Goal: Information Seeking & Learning: Learn about a topic

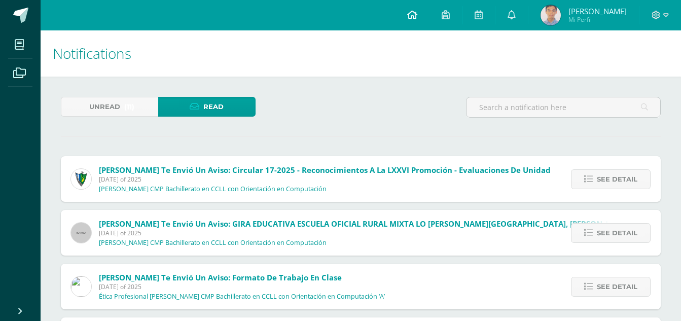
click at [429, 25] on link at bounding box center [412, 15] width 34 height 30
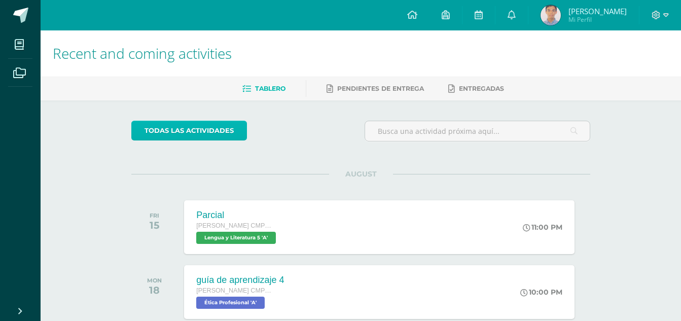
click at [239, 125] on link "todas las Actividades" at bounding box center [189, 131] width 116 height 20
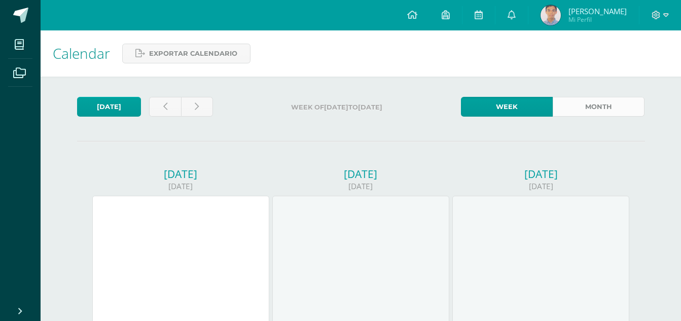
click at [568, 107] on link "Month" at bounding box center [599, 107] width 92 height 20
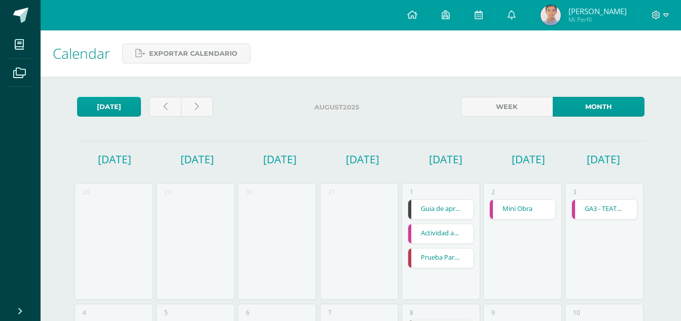
click at [443, 209] on link "Guia de aprendizaje 1" at bounding box center [440, 209] width 65 height 19
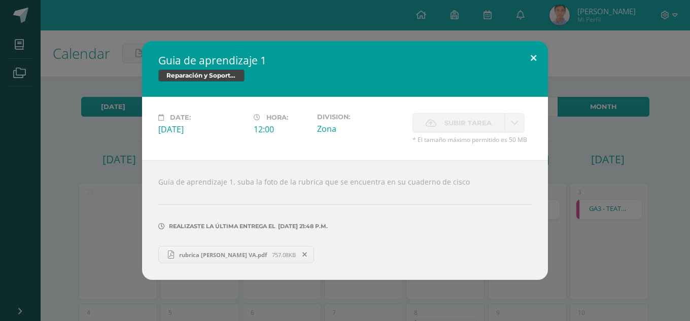
click at [526, 64] on button at bounding box center [533, 58] width 29 height 34
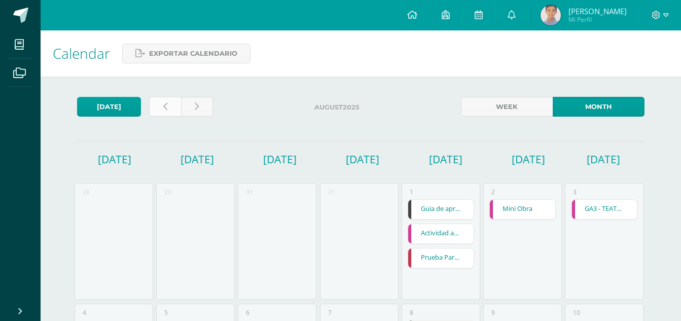
click at [172, 105] on link at bounding box center [165, 107] width 32 height 20
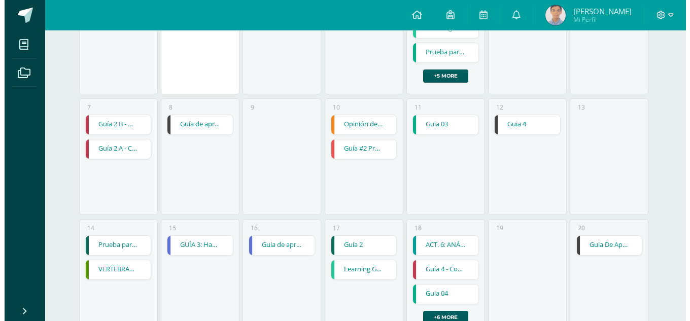
scroll to position [203, 0]
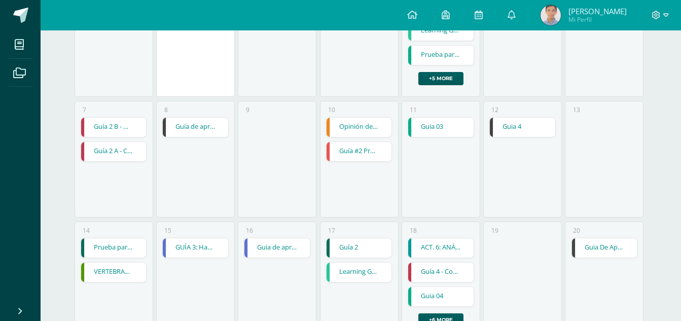
click at [514, 131] on link "Guia 4" at bounding box center [522, 127] width 65 height 19
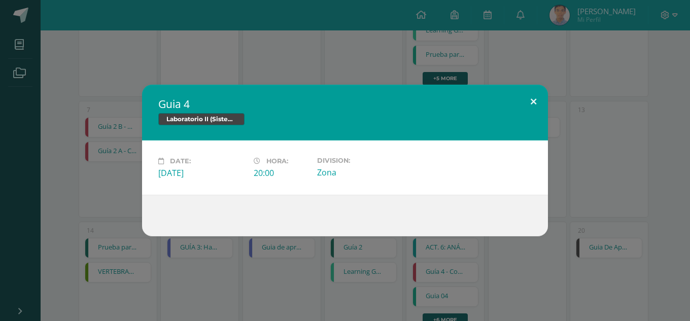
click at [521, 100] on button at bounding box center [533, 102] width 29 height 34
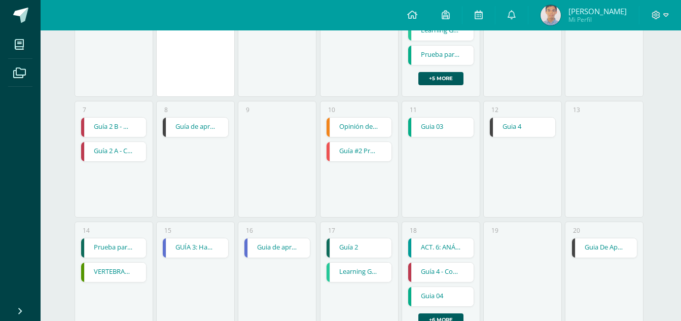
click at [602, 245] on link "Guia De Aprendizaje 4" at bounding box center [604, 247] width 65 height 19
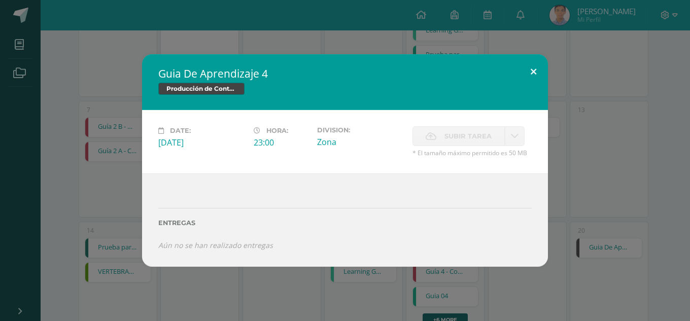
click at [536, 66] on button at bounding box center [533, 71] width 29 height 34
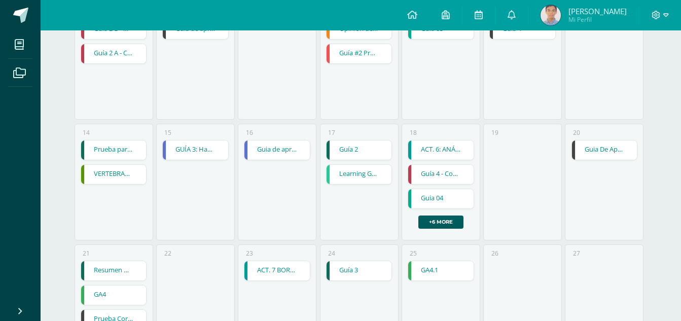
scroll to position [355, 0]
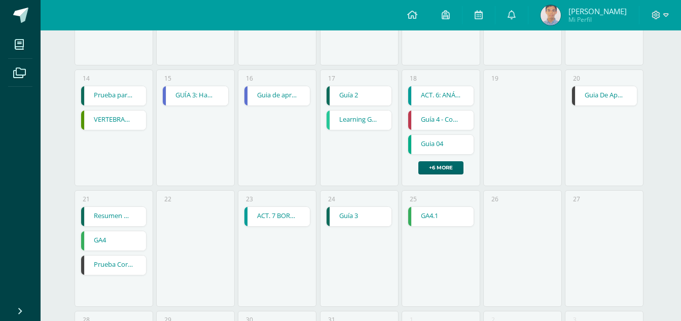
click at [442, 168] on link "+6 more" at bounding box center [440, 167] width 45 height 13
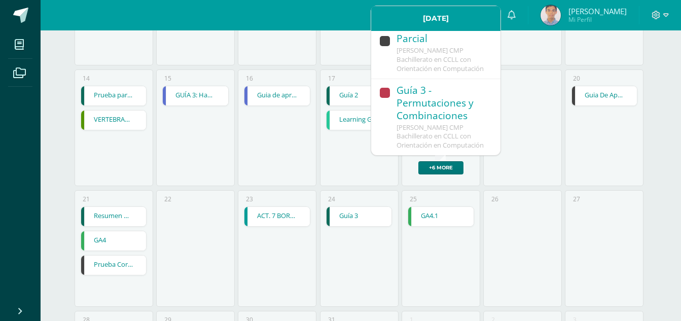
scroll to position [507, 0]
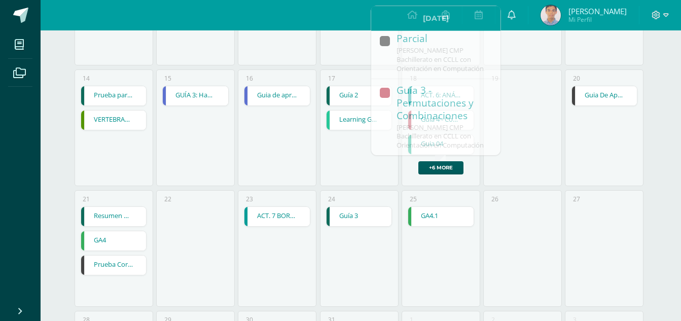
drag, startPoint x: 157, startPoint y: 212, endPoint x: 150, endPoint y: 226, distance: 15.2
click at [157, 212] on div "22" at bounding box center [195, 248] width 79 height 117
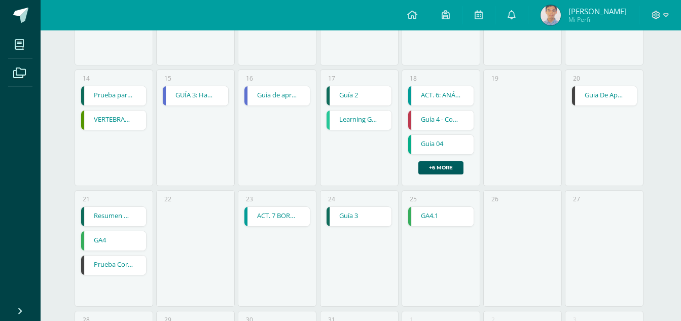
click at [124, 267] on link "Prueba Corta 1" at bounding box center [113, 265] width 65 height 19
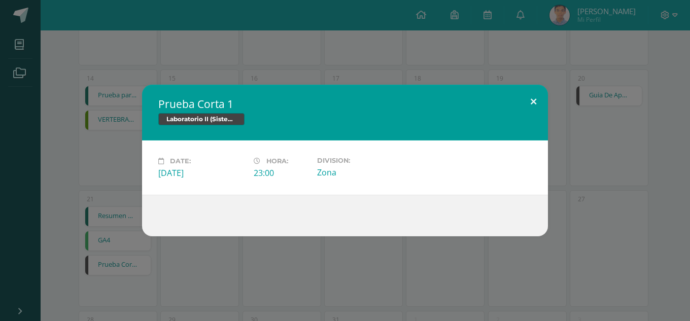
click at [532, 99] on button at bounding box center [533, 102] width 29 height 34
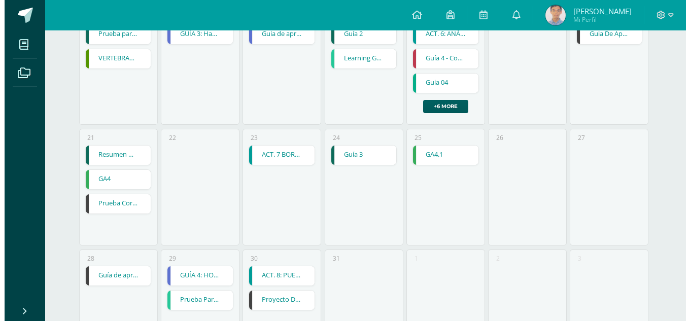
scroll to position [486, 0]
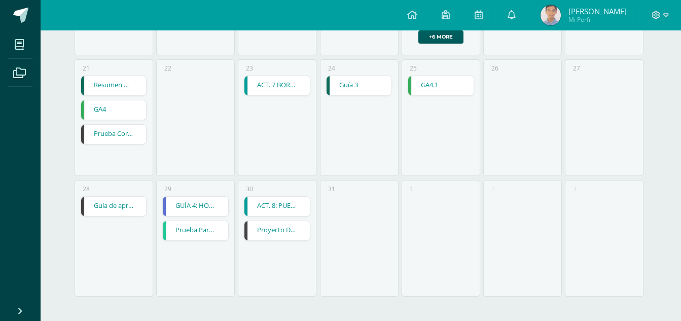
click at [275, 232] on link "Proyecto De Unidad" at bounding box center [276, 230] width 65 height 19
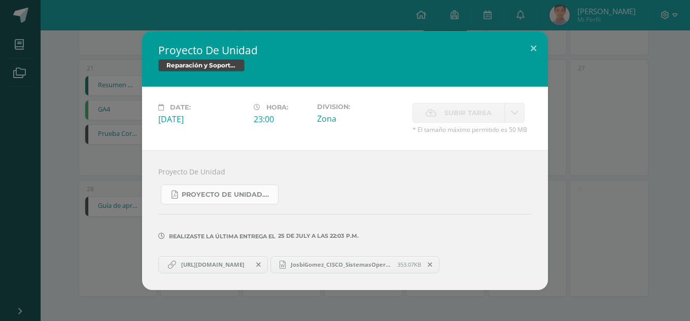
click at [271, 192] on span "PROYECTO DE UNIDAD.pdf" at bounding box center [227, 195] width 91 height 8
click at [542, 45] on button at bounding box center [533, 48] width 29 height 34
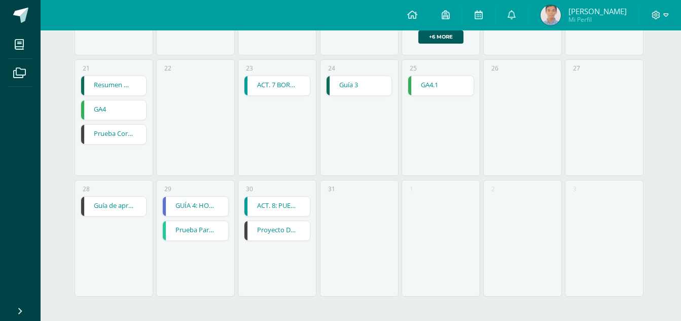
click at [107, 205] on link "Guía de aprendizaje 4" at bounding box center [113, 206] width 65 height 19
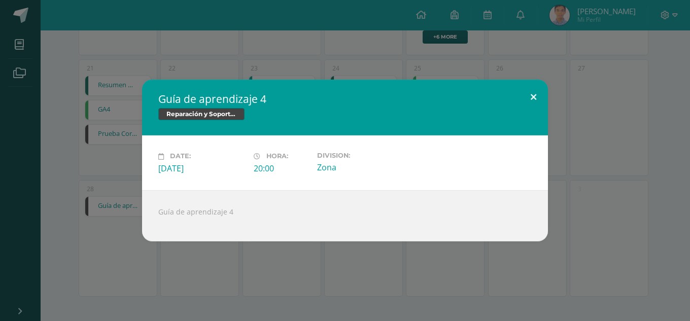
click at [536, 94] on button at bounding box center [533, 97] width 29 height 34
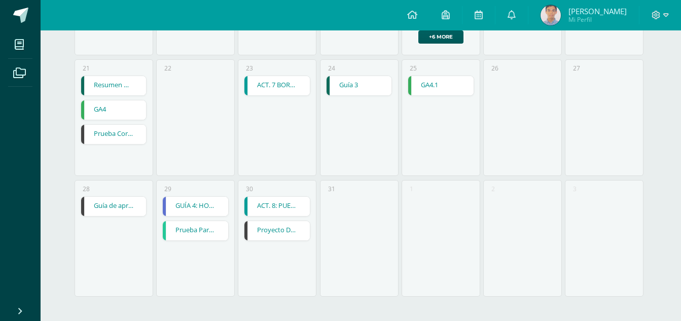
click at [304, 221] on link "Proyecto De Unidad" at bounding box center [276, 230] width 65 height 19
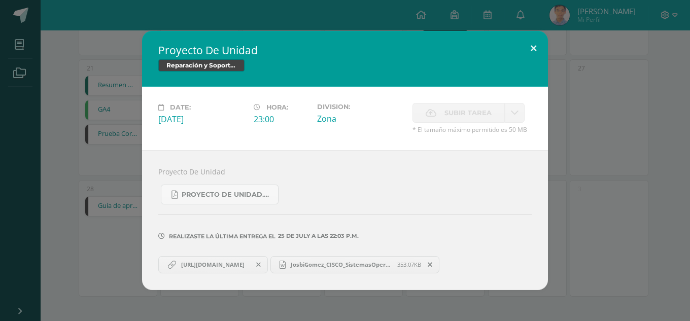
click at [524, 44] on button at bounding box center [533, 48] width 29 height 34
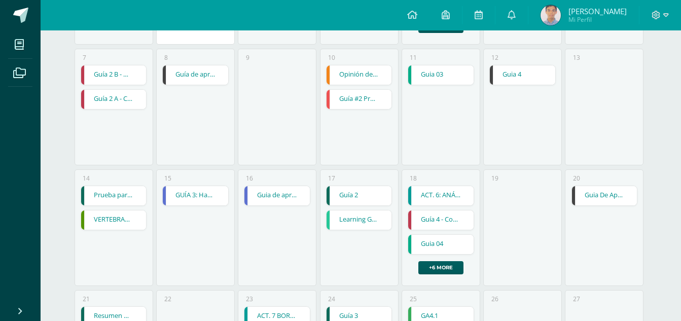
scroll to position [152, 0]
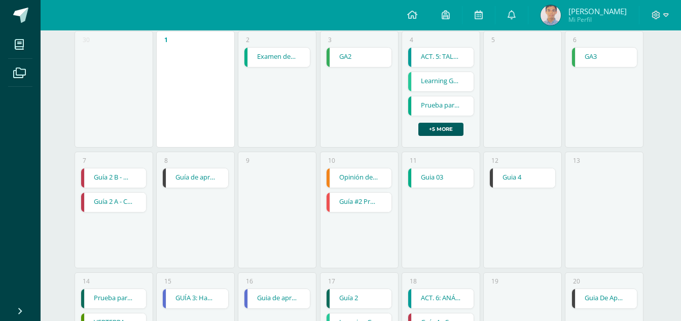
click at [185, 178] on link "Guía de aprendizaje 2" at bounding box center [195, 177] width 65 height 19
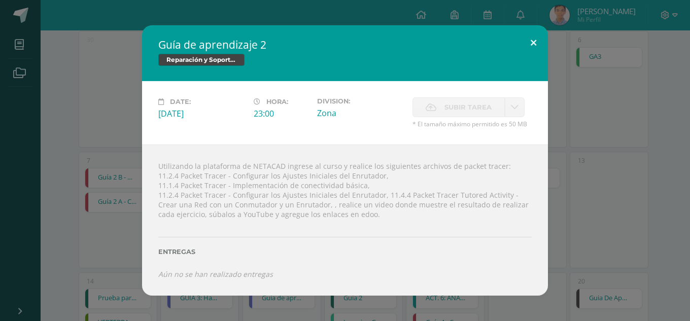
click at [535, 33] on button at bounding box center [533, 42] width 29 height 34
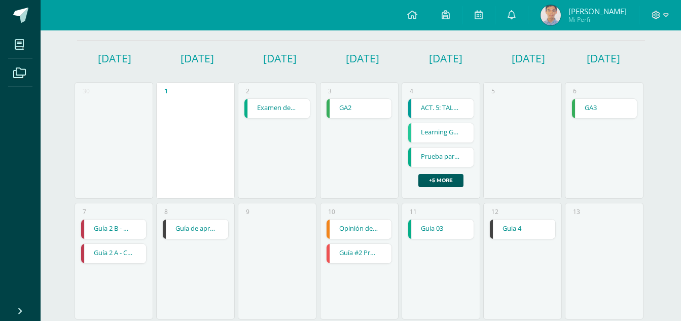
scroll to position [0, 0]
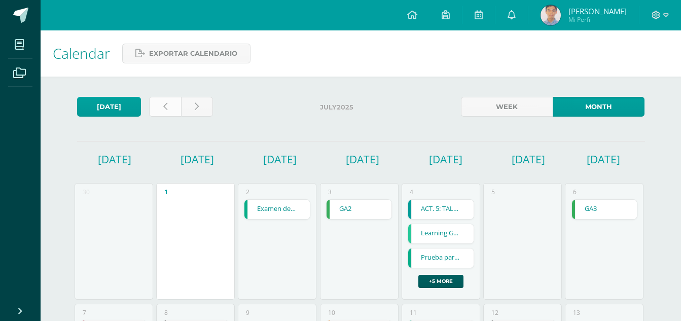
click at [159, 104] on link at bounding box center [165, 107] width 32 height 20
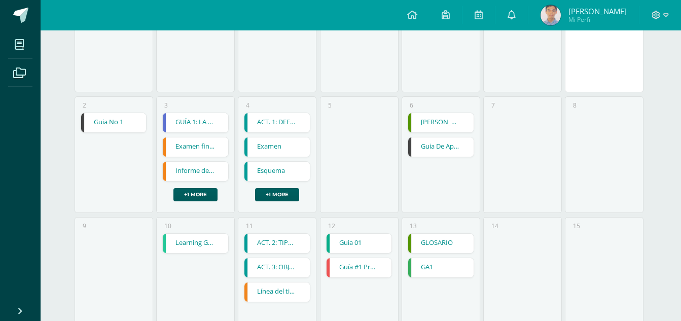
scroll to position [254, 0]
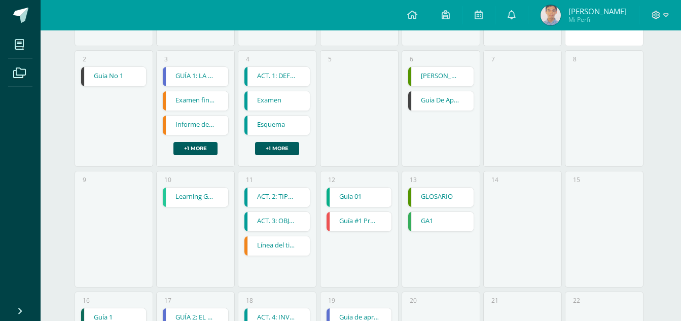
click at [452, 89] on div "REINO PLANTAE REINO PLANTAE Biología II Cargando contenido Guia De Aprendizaje …" at bounding box center [441, 88] width 66 height 45
click at [456, 99] on link "Guia De Aprendizaje 1" at bounding box center [440, 100] width 65 height 19
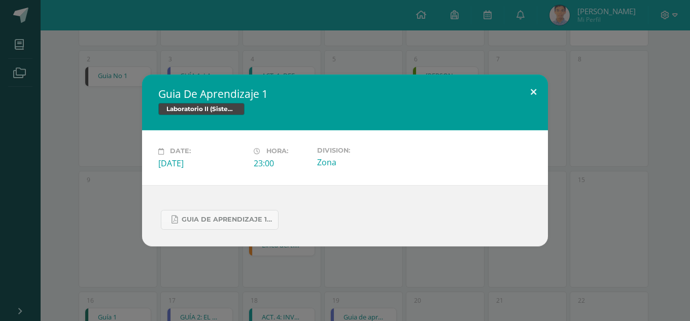
click at [520, 91] on button at bounding box center [533, 92] width 29 height 34
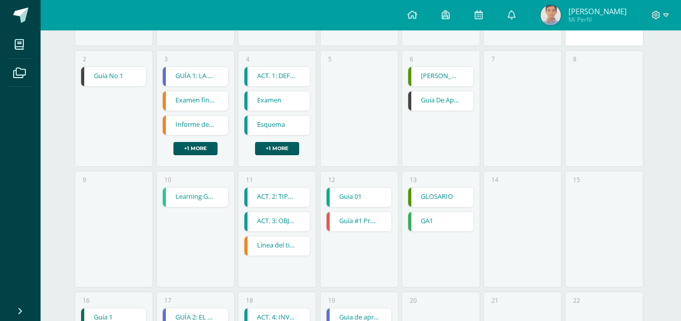
click at [437, 94] on link "Guia De Aprendizaje 1" at bounding box center [440, 100] width 65 height 19
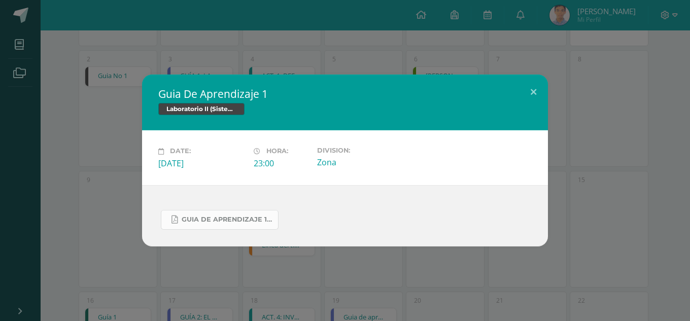
click at [223, 226] on link "Guia de aprendizaje 1 IV Unidad.pdf" at bounding box center [220, 220] width 118 height 20
click at [534, 91] on button at bounding box center [533, 92] width 29 height 34
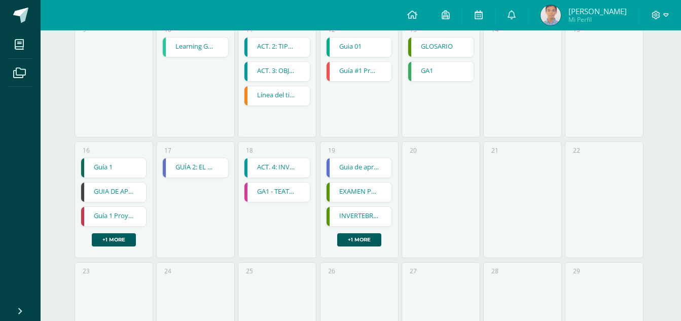
scroll to position [353, 0]
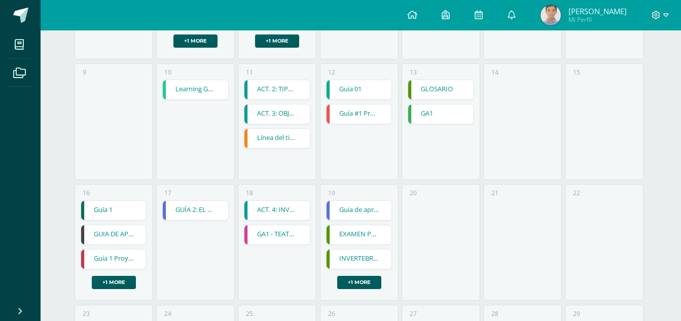
click at [124, 191] on div "16 Guía 1 Guía 1 Física II Cargando contenido GUIA DE APRENDIZAJE 2 GUIA DE APR…" at bounding box center [114, 242] width 79 height 117
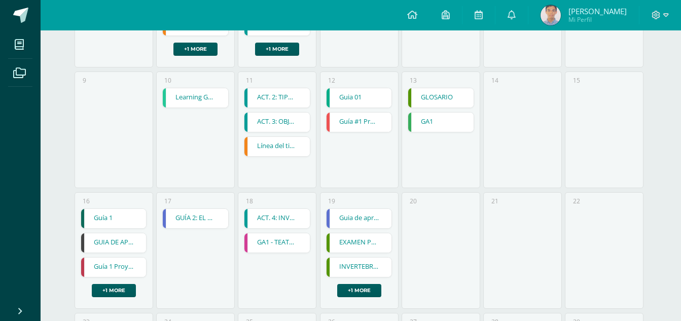
click at [120, 239] on link "GUIA DE APRENDIZAJE 2" at bounding box center [113, 242] width 65 height 19
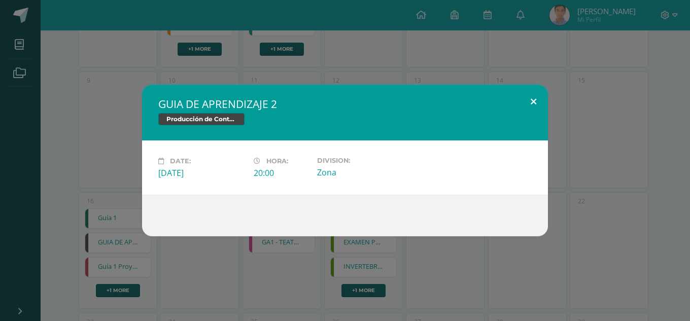
click at [535, 98] on button at bounding box center [533, 102] width 29 height 34
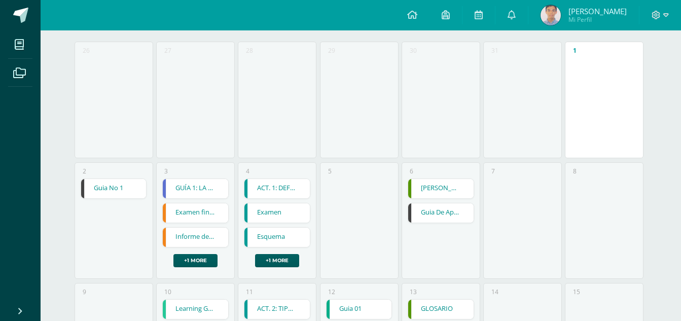
scroll to position [0, 0]
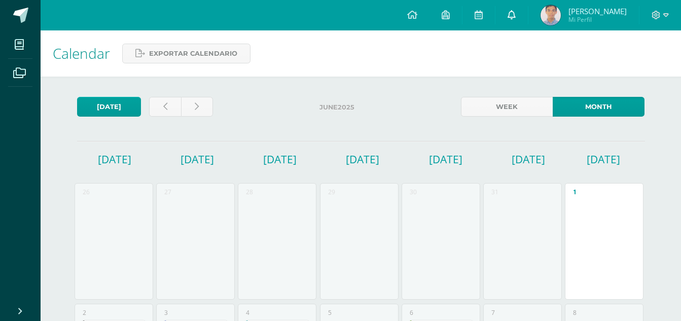
click at [522, 24] on link at bounding box center [511, 15] width 32 height 30
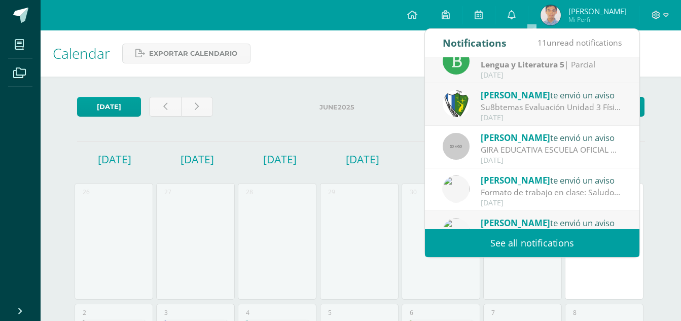
scroll to position [169, 0]
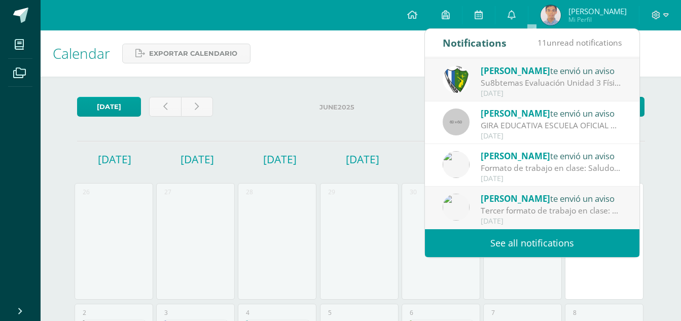
click at [531, 246] on link "See all notifications" at bounding box center [532, 243] width 214 height 28
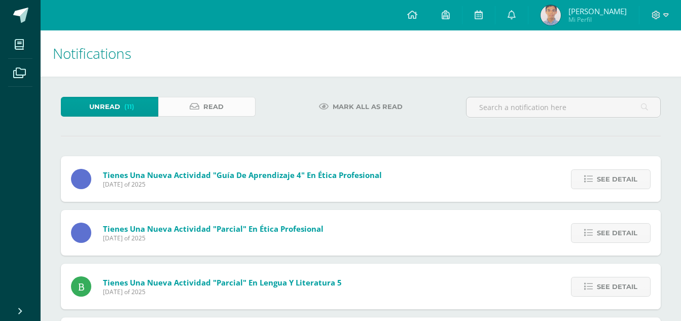
click at [232, 109] on link "Read" at bounding box center [206, 107] width 97 height 20
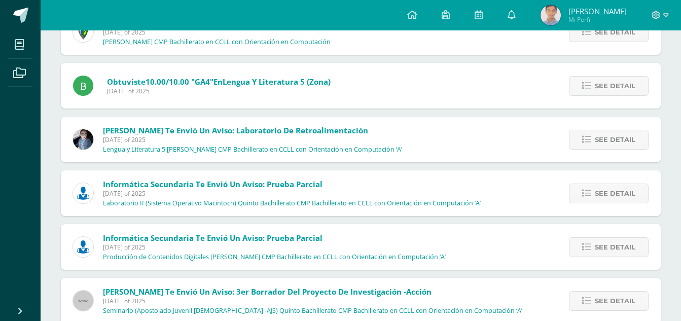
scroll to position [1275, 0]
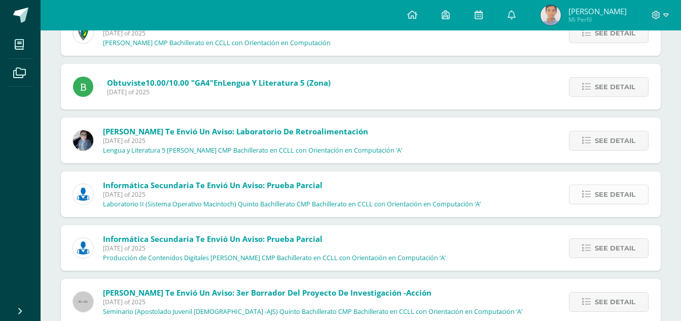
click at [629, 198] on span "See detail" at bounding box center [615, 194] width 41 height 19
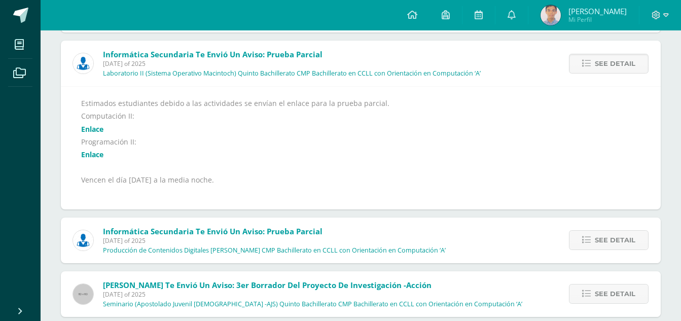
scroll to position [1427, 0]
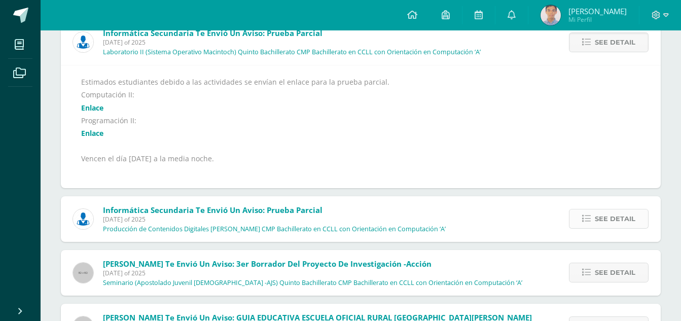
click at [624, 229] on link "See detail" at bounding box center [609, 219] width 80 height 20
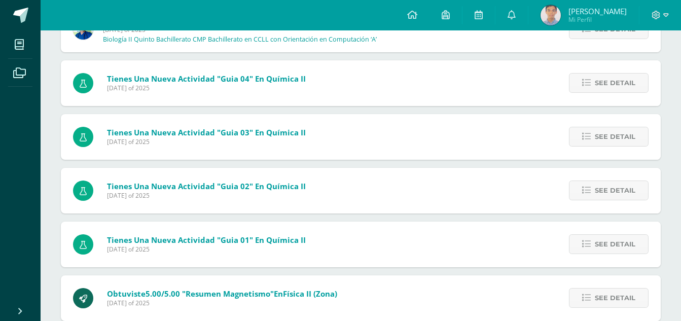
scroll to position [2138, 0]
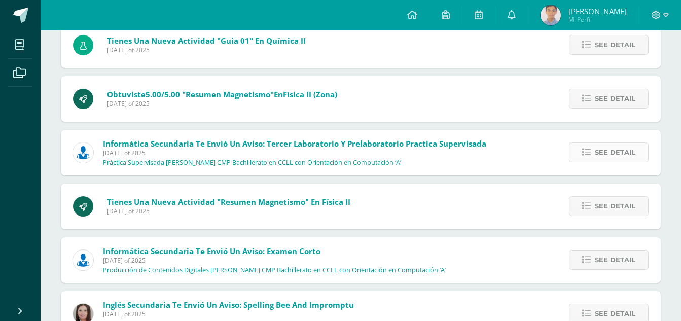
click at [595, 151] on span "See detail" at bounding box center [615, 152] width 41 height 19
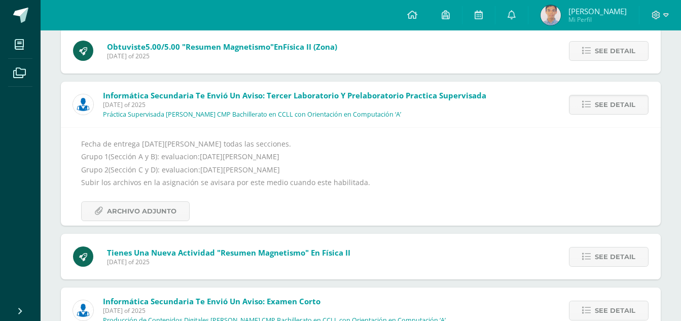
scroll to position [2015, 0]
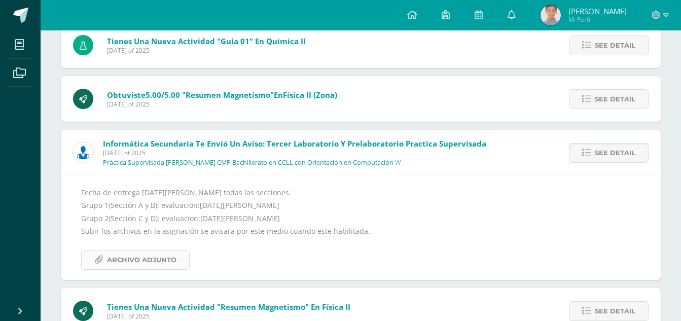
click at [146, 255] on span "Archivo Adjunto" at bounding box center [141, 259] width 69 height 19
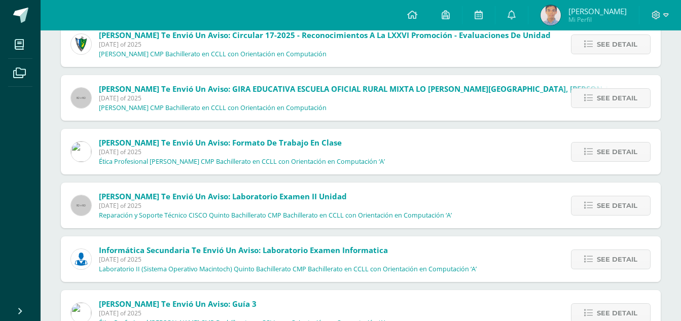
scroll to position [0, 0]
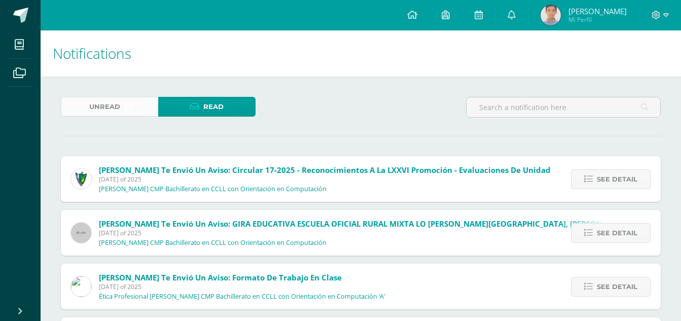
click at [124, 114] on span "(11)" at bounding box center [129, 106] width 10 height 19
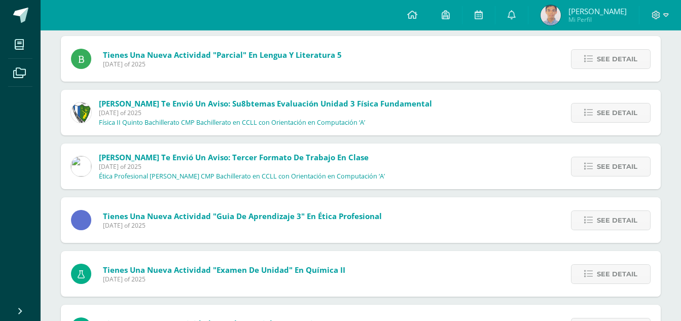
scroll to position [203, 0]
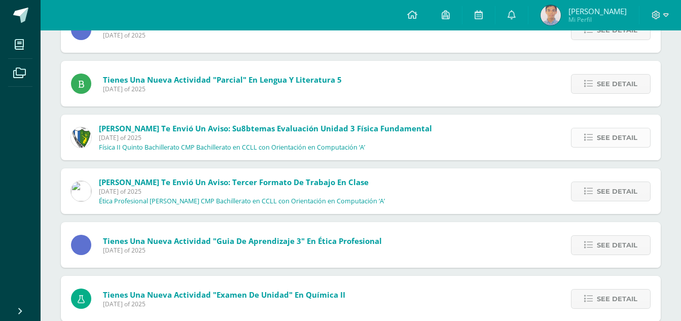
click at [605, 141] on span "See detail" at bounding box center [617, 137] width 41 height 19
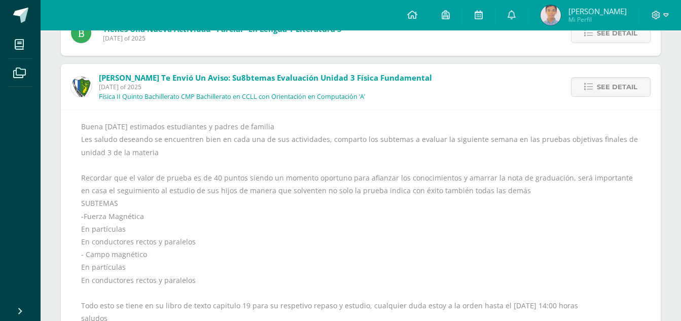
scroll to position [355, 0]
